Goal: Find specific page/section: Find specific page/section

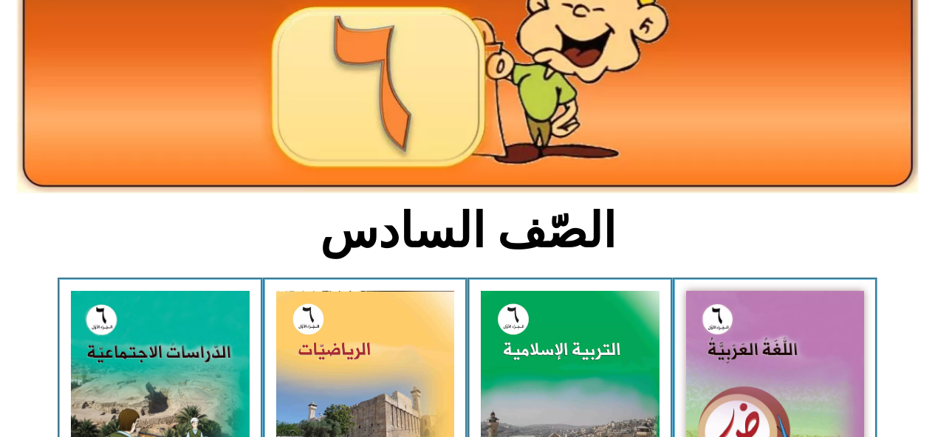
scroll to position [191, 0]
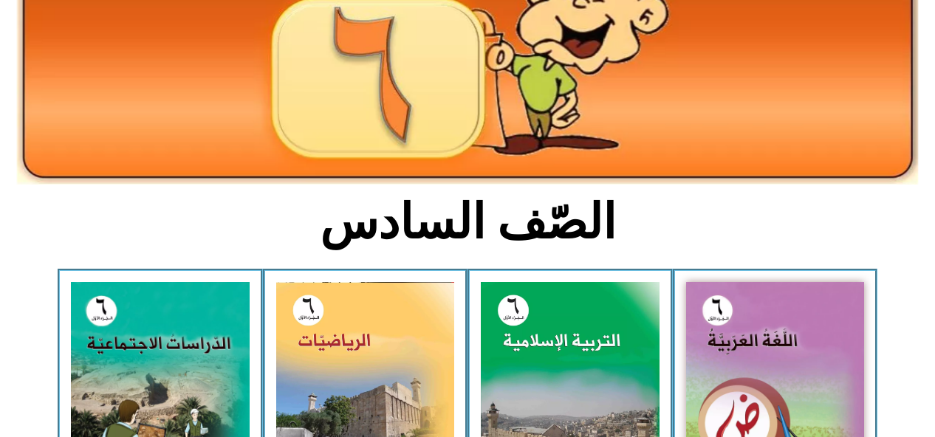
click at [745, 347] on img at bounding box center [775, 393] width 179 height 223
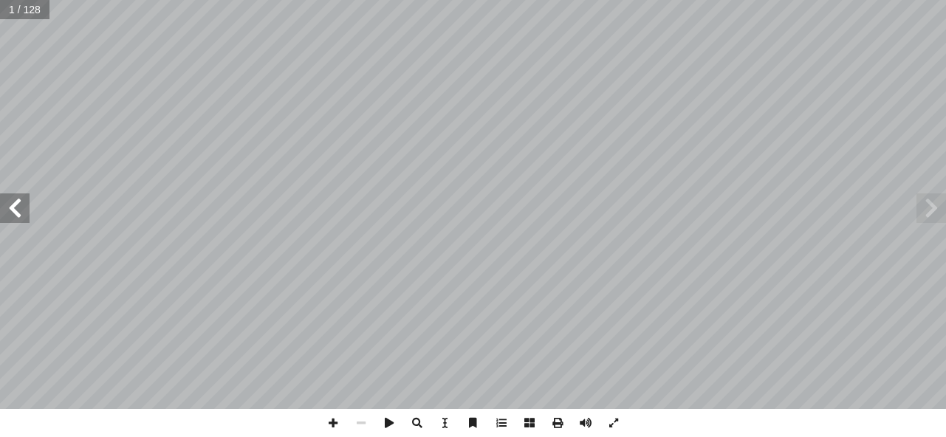
click at [13, 209] on span at bounding box center [15, 208] width 30 height 30
click at [13, 203] on span at bounding box center [15, 208] width 30 height 30
click at [17, 203] on span at bounding box center [15, 208] width 30 height 30
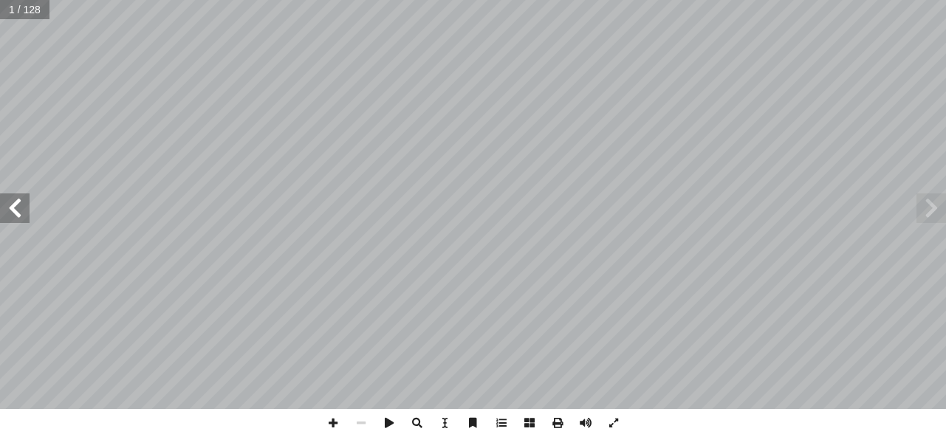
click at [17, 203] on span at bounding box center [15, 208] width 30 height 30
click at [14, 207] on span at bounding box center [15, 208] width 30 height 30
click at [19, 205] on span at bounding box center [15, 208] width 30 height 30
click at [18, 205] on span at bounding box center [15, 208] width 30 height 30
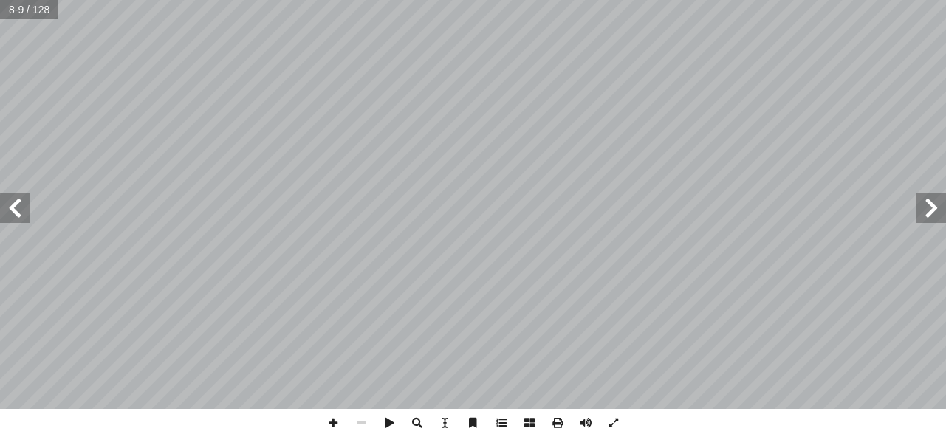
click at [18, 205] on span at bounding box center [15, 208] width 30 height 30
click at [17, 203] on span at bounding box center [15, 208] width 30 height 30
click at [919, 210] on span at bounding box center [931, 208] width 30 height 30
